Goal: Task Accomplishment & Management: Use online tool/utility

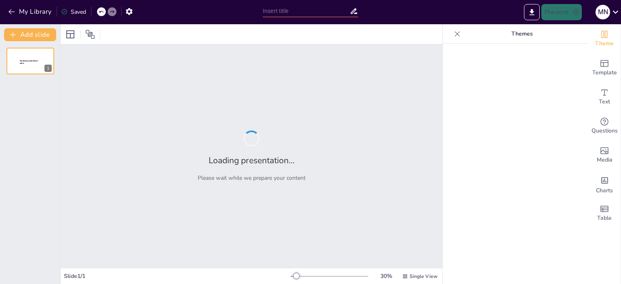
type input "La Soberanía de [DEMOGRAPHIC_DATA] y el Rol de los [DEMOGRAPHIC_DATA] en la His…"
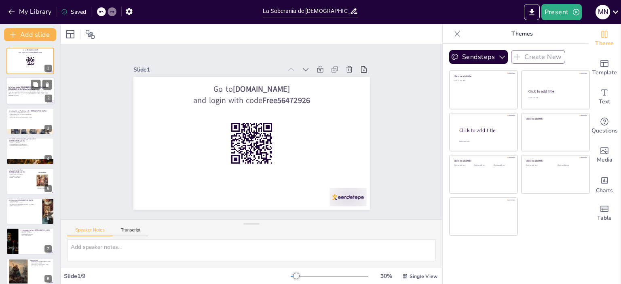
click at [30, 87] on p "La Soberanía de [DEMOGRAPHIC_DATA] y el Rol de los [DEMOGRAPHIC_DATA] en la His…" at bounding box center [30, 88] width 44 height 4
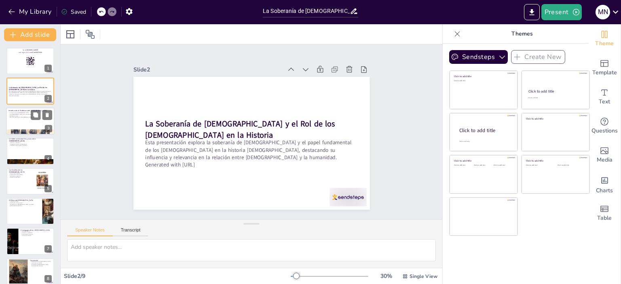
click at [25, 121] on div at bounding box center [30, 122] width 49 height 28
checkbox input "true"
type textarea "La historia es un relato de la soberanía de [DEMOGRAPHIC_DATA]. Desde la creaci…"
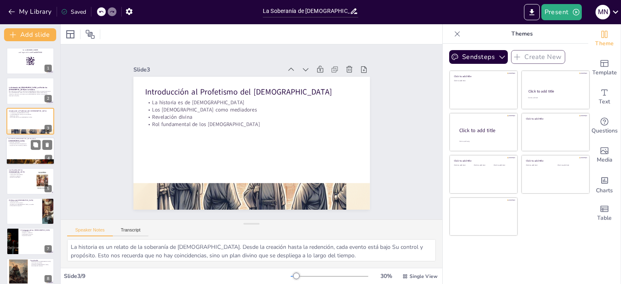
click at [26, 151] on div at bounding box center [30, 152] width 49 height 28
checkbox input "true"
type textarea "[PERSON_NAME] es un modelo de fe y devoción. Su sacrificio fue aceptado por [DE…"
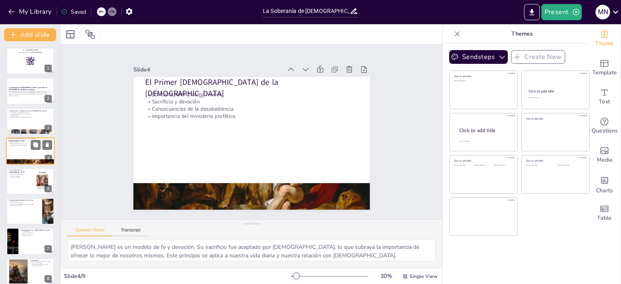
click at [26, 151] on div at bounding box center [30, 152] width 49 height 28
click at [308, 71] on icon at bounding box center [312, 75] width 9 height 9
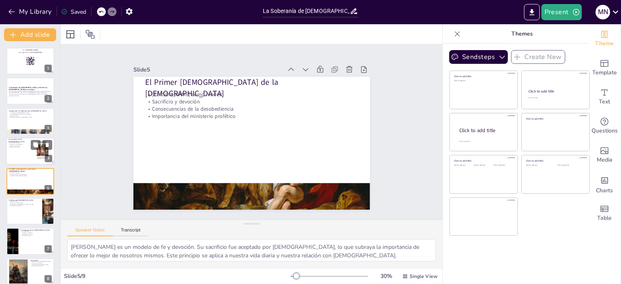
click at [28, 148] on div at bounding box center [30, 152] width 49 height 28
checkbox input "true"
type textarea "Las escuelas de profetas eran fundamentales para la formación de líderes. Propo…"
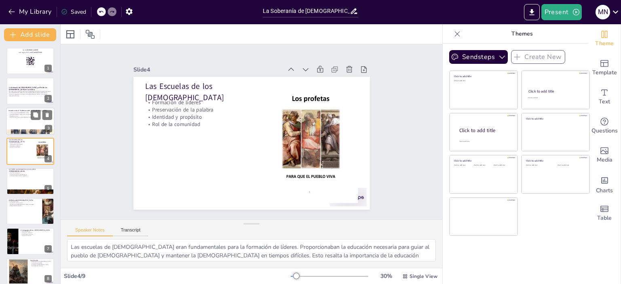
click at [31, 123] on div at bounding box center [30, 122] width 49 height 28
checkbox input "true"
type textarea "La historia es un relato de la soberanía de Dios. Desde la creación hasta la re…"
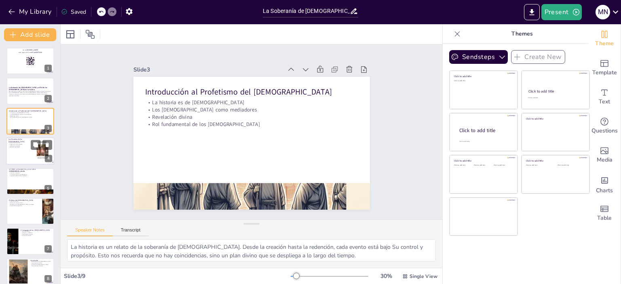
click at [28, 145] on p "Identidad y propósito" at bounding box center [19, 146] width 22 height 2
checkbox input "true"
type textarea "Las escuelas de profetas eran fundamentales para la formación de líderes. Propo…"
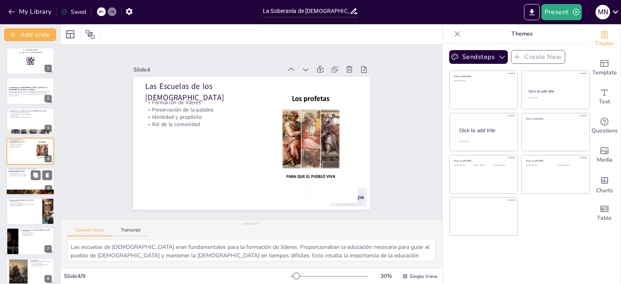
click at [27, 184] on div at bounding box center [30, 182] width 49 height 28
checkbox input "true"
type textarea "Abel es un modelo de fe y devoción. Su sacrificio fue aceptado por Dios, lo que…"
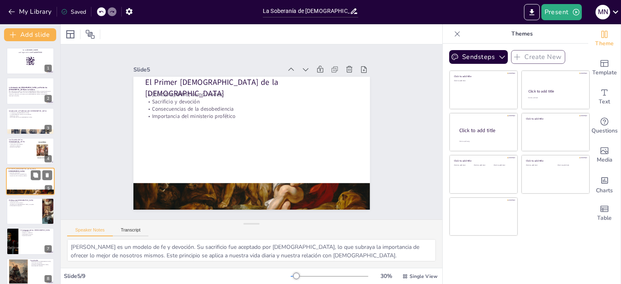
scroll to position [19, 0]
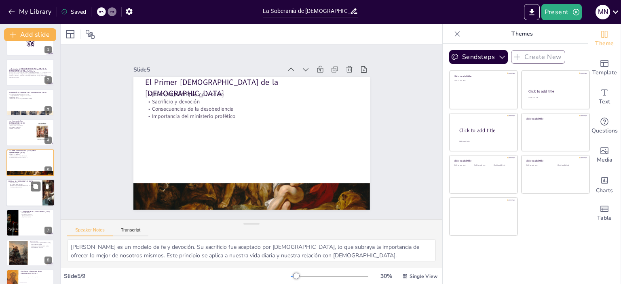
click at [32, 201] on div at bounding box center [30, 193] width 49 height 28
checkbox input "true"
type textarea "El profeta actúa como portavoz de Dios, transmitiendo Su mensaje a la humanidad…"
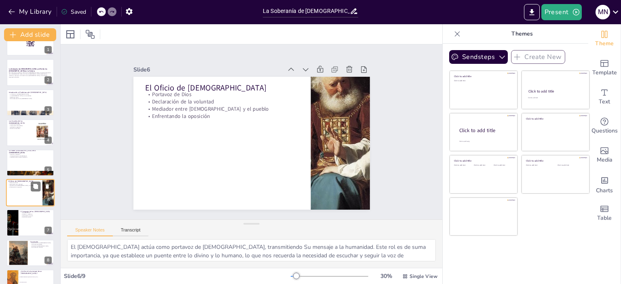
scroll to position [37, 0]
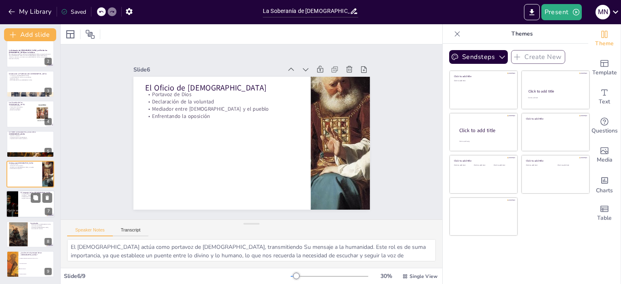
click at [31, 208] on div at bounding box center [30, 205] width 49 height 28
checkbox input "true"
type textarea "El uso del lenguaje poético en los escritos de los profetas enriquece el mensaj…"
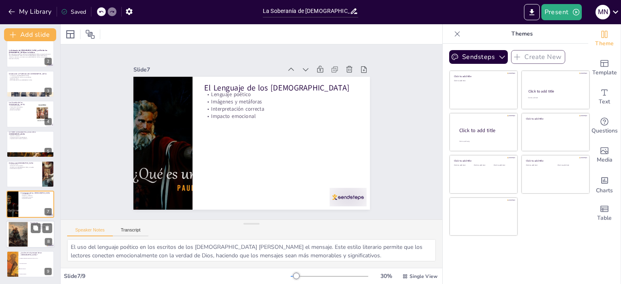
click at [28, 231] on div at bounding box center [30, 235] width 49 height 28
checkbox input "true"
type textarea "La relevancia de los profetas es evidente en su capacidad para hablar a las gen…"
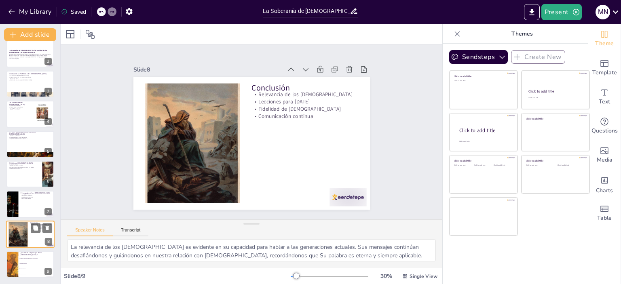
checkbox input "true"
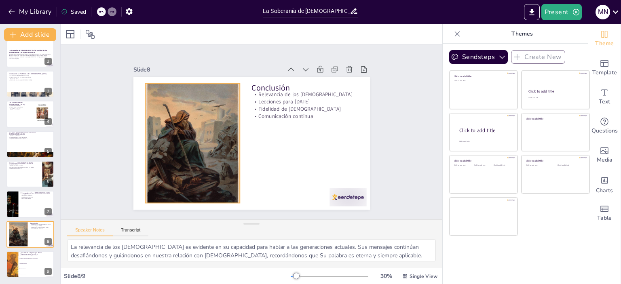
checkbox input "true"
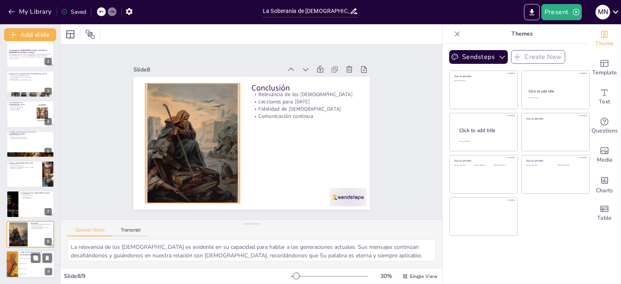
checkbox input "true"
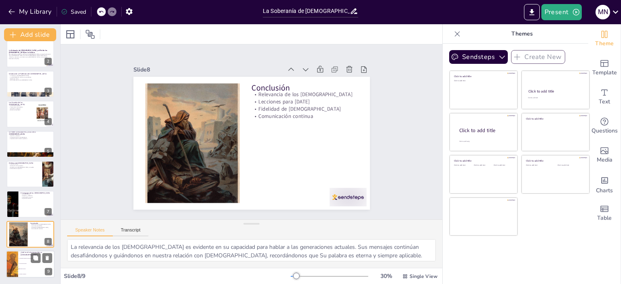
checkbox input "true"
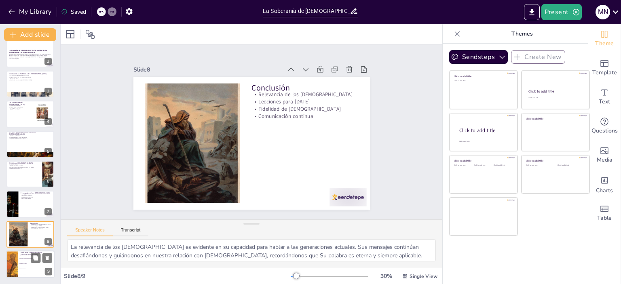
checkbox input "true"
click at [26, 258] on span "Comunicar mensajes de [DEMOGRAPHIC_DATA]" at bounding box center [36, 258] width 35 height 1
checkbox input "true"
type textarea "La respuesta correcta es "Portavoz de Dios". Los profetas son llamados a comuni…"
checkbox input "true"
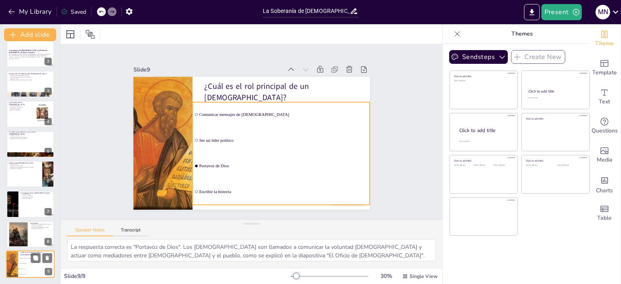
click at [26, 257] on li "Comunicar mensajes de [DEMOGRAPHIC_DATA]" at bounding box center [36, 258] width 36 height 5
checkbox input "true"
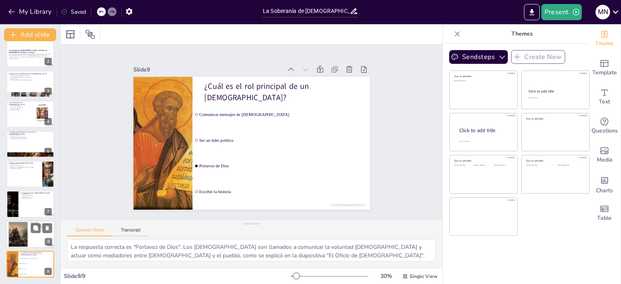
checkbox input "true"
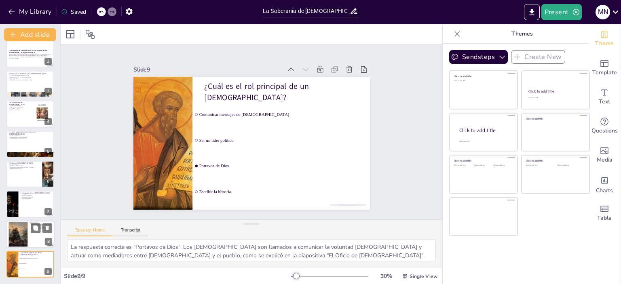
checkbox input "true"
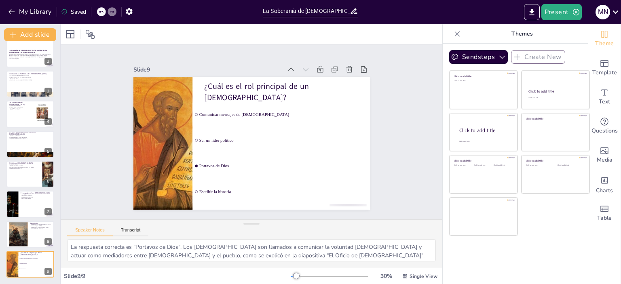
checkbox input "true"
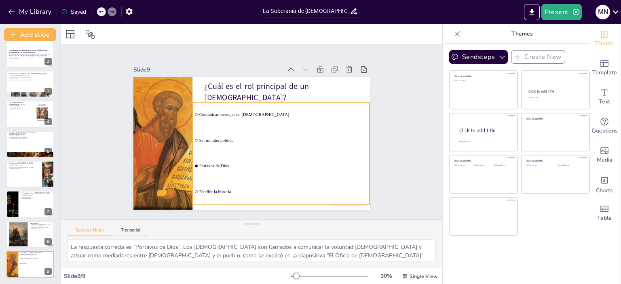
checkbox input "true"
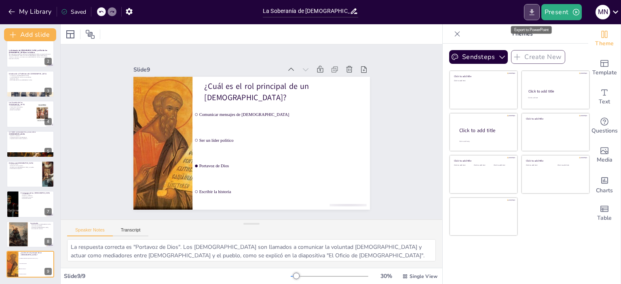
click at [534, 12] on icon "Export to PowerPoint" at bounding box center [532, 12] width 8 height 8
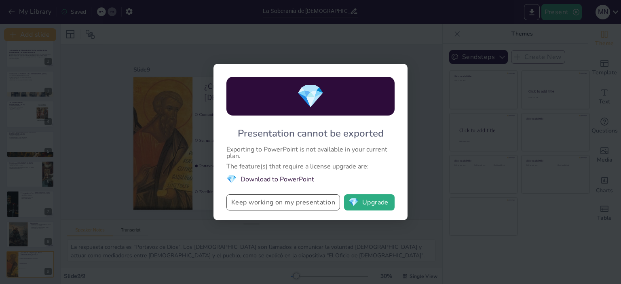
click at [299, 203] on button "Keep working on my presentation" at bounding box center [284, 203] width 114 height 16
checkbox input "true"
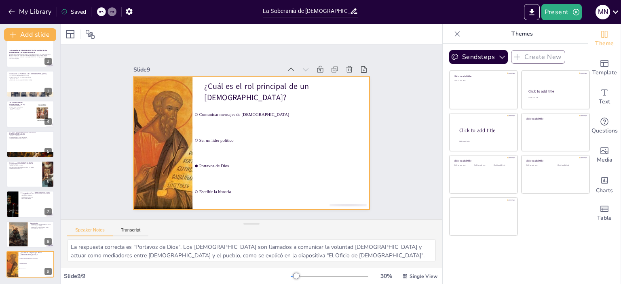
click at [299, 203] on div at bounding box center [248, 143] width 266 height 200
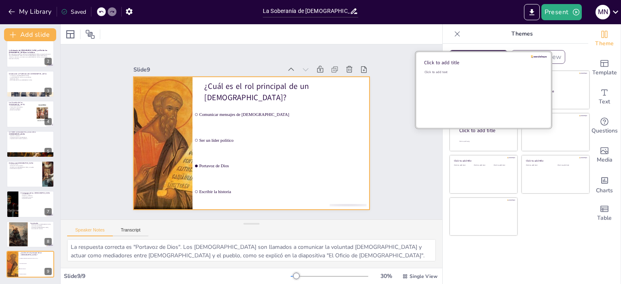
checkbox input "true"
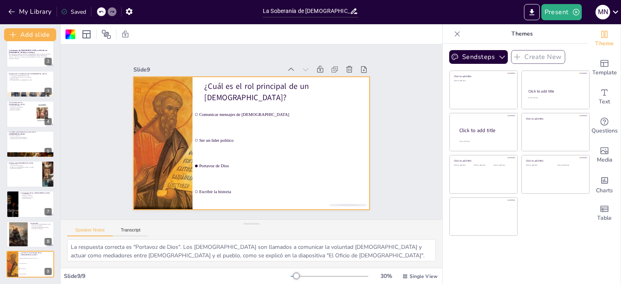
checkbox input "true"
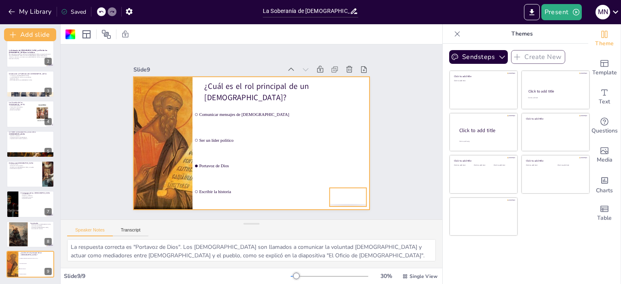
checkbox input "true"
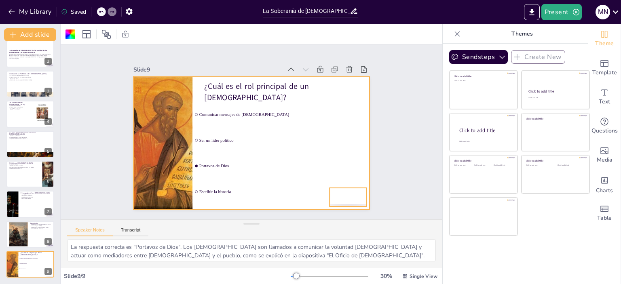
checkbox input "true"
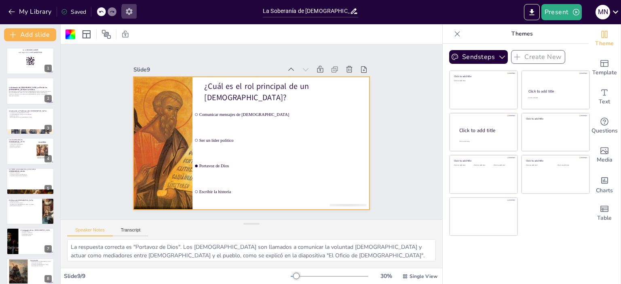
click at [130, 11] on icon "button" at bounding box center [129, 11] width 8 height 8
checkbox input "true"
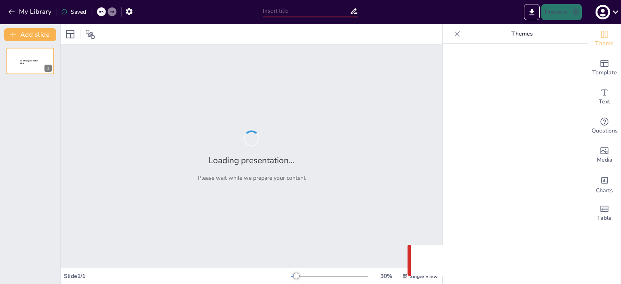
type input "La Soberanía de [DEMOGRAPHIC_DATA] y el Rol de los [DEMOGRAPHIC_DATA] en la His…"
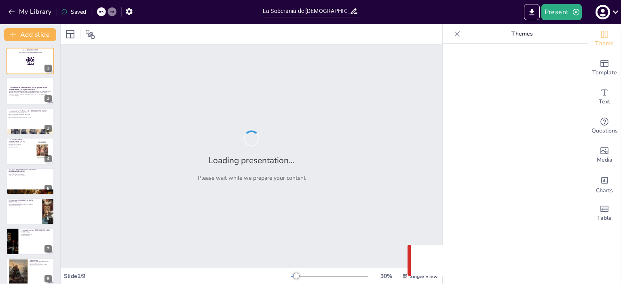
checkbox input "true"
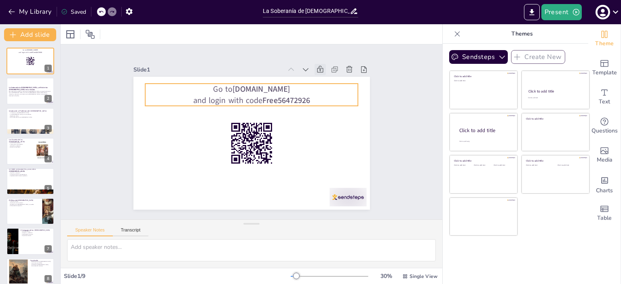
checkbox input "true"
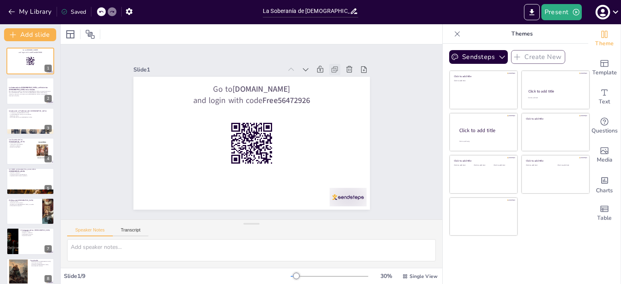
click at [234, 36] on icon at bounding box center [228, 30] width 11 height 11
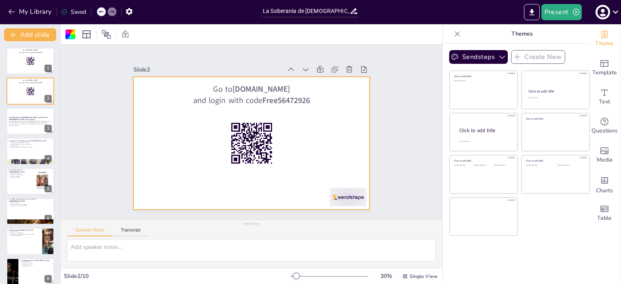
drag, startPoint x: 53, startPoint y: 45, endPoint x: 282, endPoint y: -13, distance: 236.2
click at [282, 0] on html "My Library Saved La Soberanía de [DEMOGRAPHIC_DATA] y el Rol de los Profetas en…" at bounding box center [310, 142] width 621 height 284
click at [559, 8] on button "Present" at bounding box center [562, 12] width 40 height 16
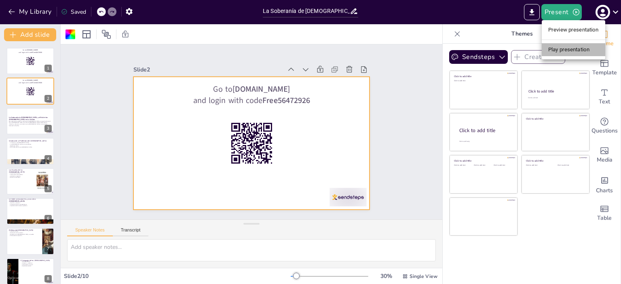
click at [570, 52] on li "Play presentation" at bounding box center [574, 49] width 64 height 13
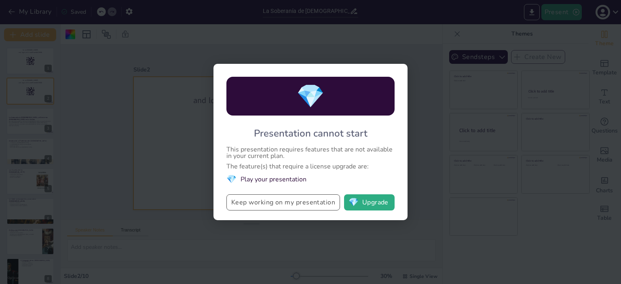
click at [298, 197] on button "Keep working on my presentation" at bounding box center [284, 203] width 114 height 16
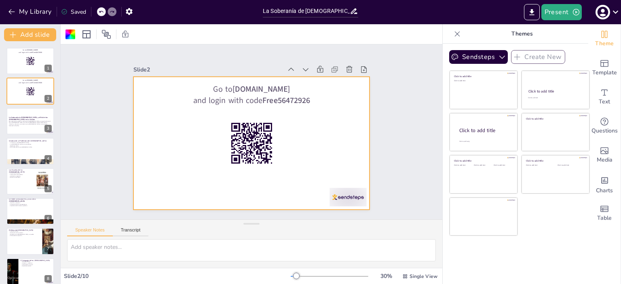
checkbox input "true"
